Goal: Task Accomplishment & Management: Use online tool/utility

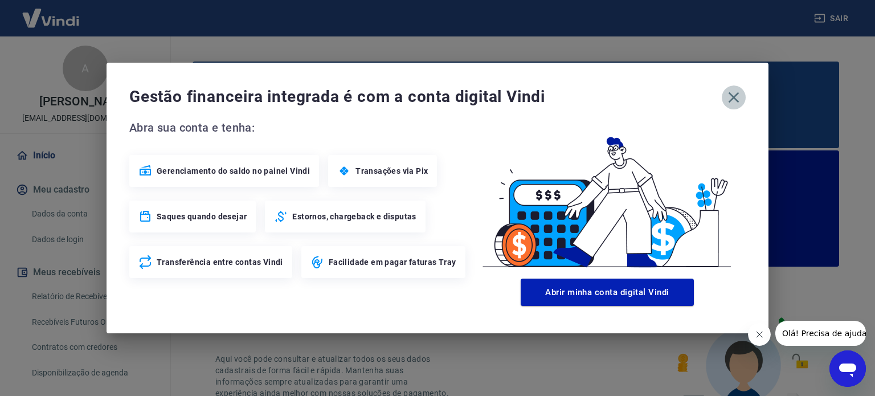
click at [729, 103] on icon "button" at bounding box center [734, 97] width 18 height 18
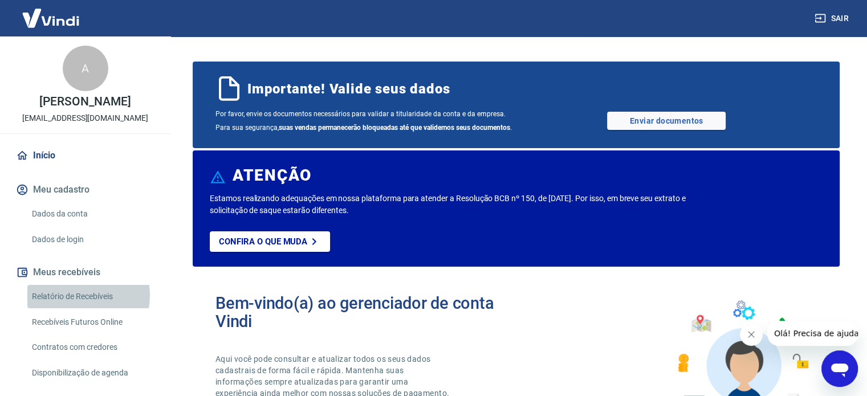
click at [73, 296] on link "Relatório de Recebíveis" at bounding box center [91, 296] width 129 height 23
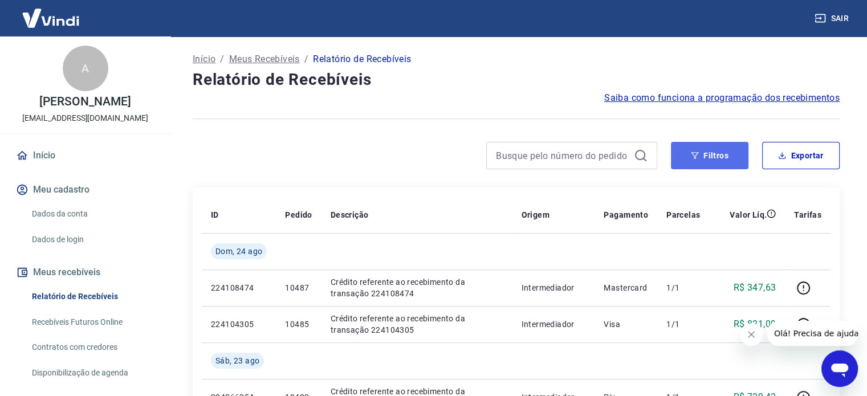
click at [719, 156] on button "Filtros" at bounding box center [709, 155] width 77 height 27
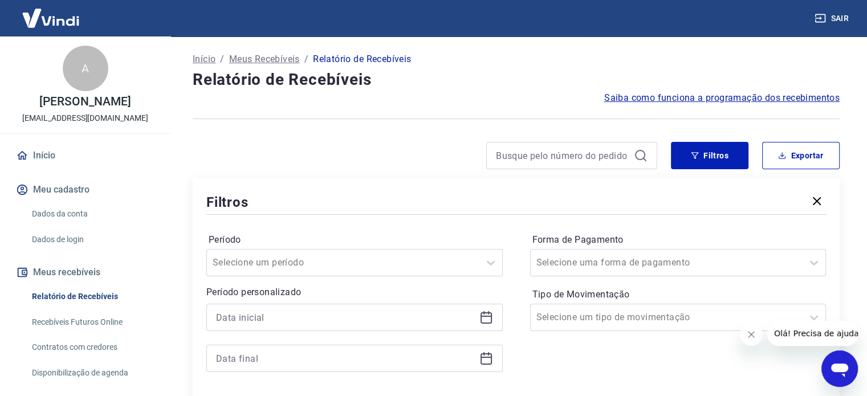
click at [483, 314] on icon at bounding box center [486, 318] width 14 height 14
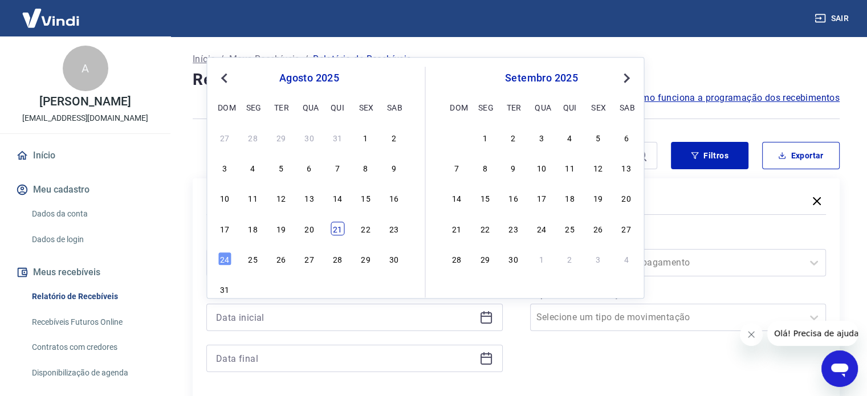
click at [342, 223] on div "21" at bounding box center [338, 229] width 14 height 14
type input "[DATE]"
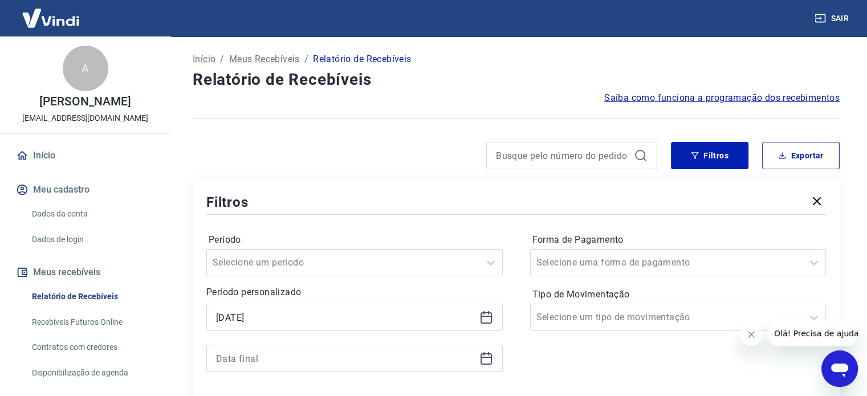
click at [491, 358] on icon at bounding box center [485, 358] width 11 height 11
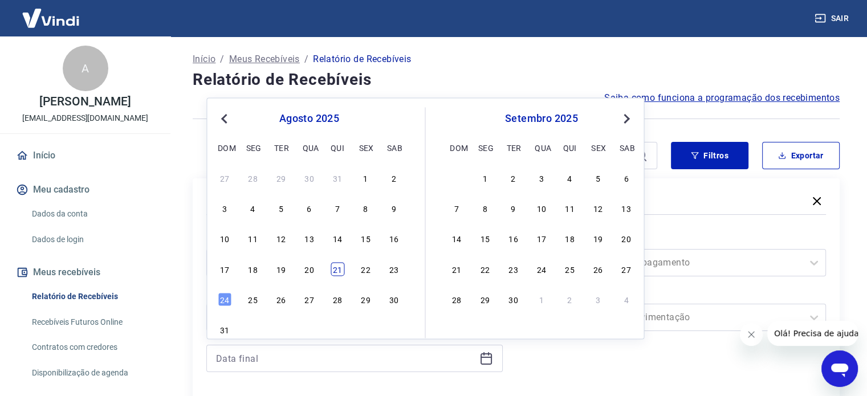
click at [337, 271] on div "21" at bounding box center [338, 269] width 14 height 14
type input "[DATE]"
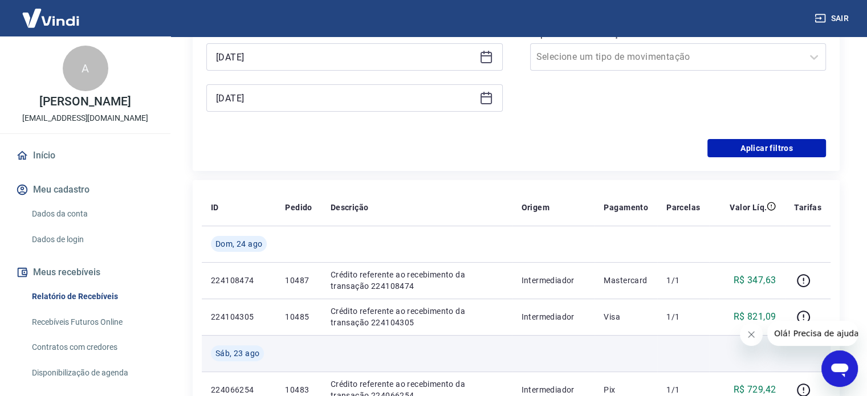
scroll to position [285, 0]
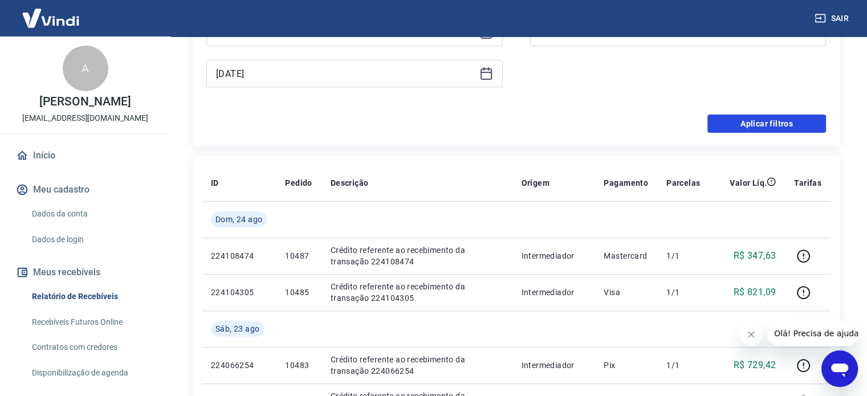
click at [731, 128] on button "Aplicar filtros" at bounding box center [766, 124] width 119 height 18
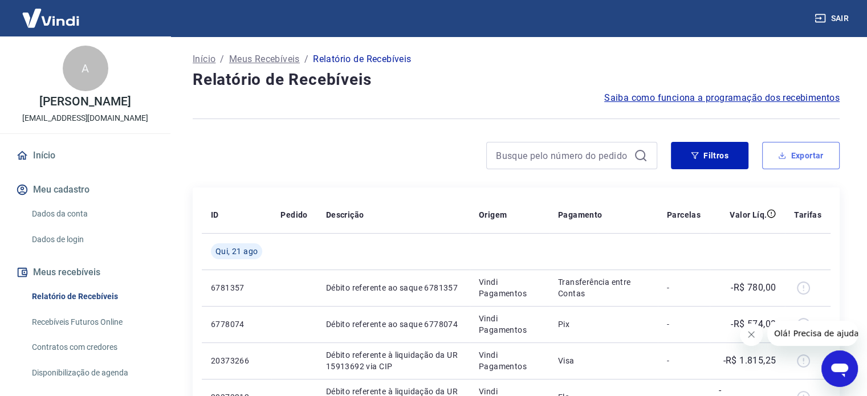
click at [807, 157] on button "Exportar" at bounding box center [800, 155] width 77 height 27
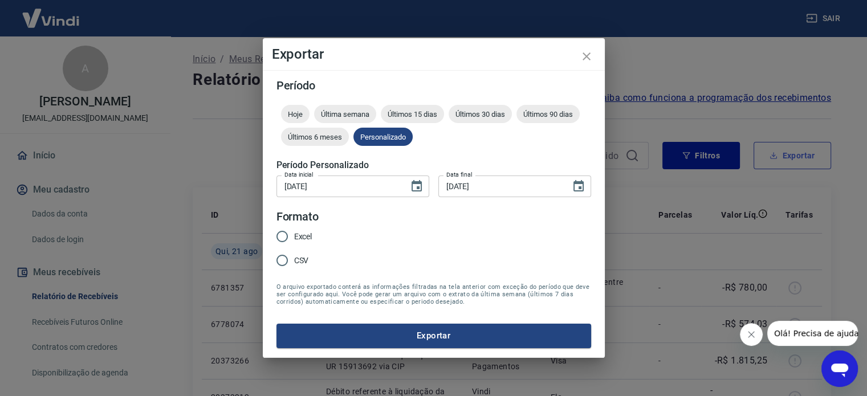
type input "[DATE]"
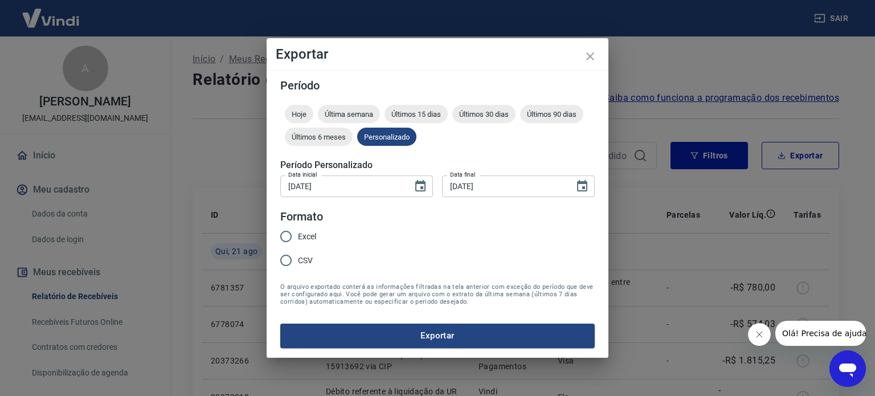
click at [306, 231] on span "Excel" at bounding box center [307, 237] width 18 height 12
click at [298, 231] on input "Excel" at bounding box center [286, 237] width 24 height 24
radio input "true"
click at [383, 338] on button "Exportar" at bounding box center [437, 336] width 315 height 24
